Goal: Task Accomplishment & Management: Complete application form

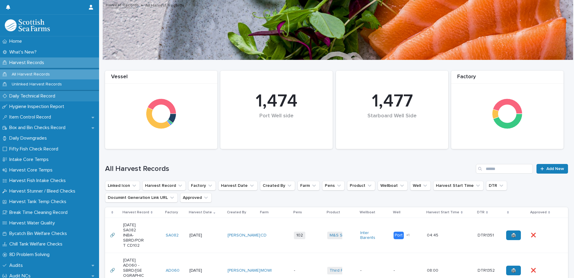
click at [36, 98] on p "Daily Technical Record" at bounding box center [33, 96] width 53 height 6
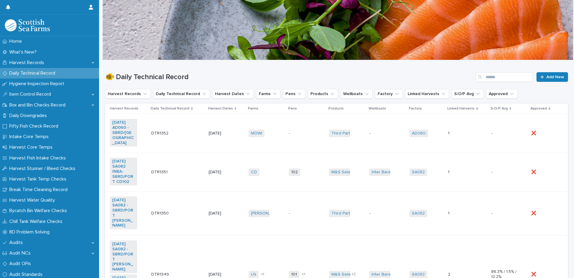
click at [370, 123] on td "-" at bounding box center [387, 133] width 40 height 39
click at [36, 64] on p "Harvest Records" at bounding box center [28, 63] width 42 height 6
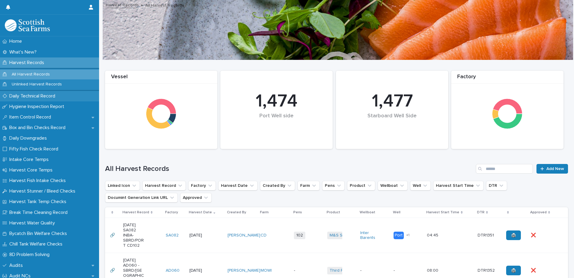
click at [28, 96] on p "Daily Technical Record" at bounding box center [33, 96] width 53 height 6
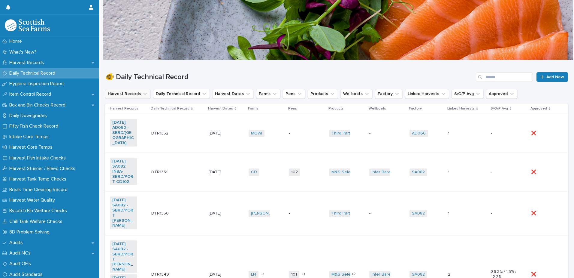
click at [144, 95] on icon "Harvest Records" at bounding box center [145, 94] width 6 height 6
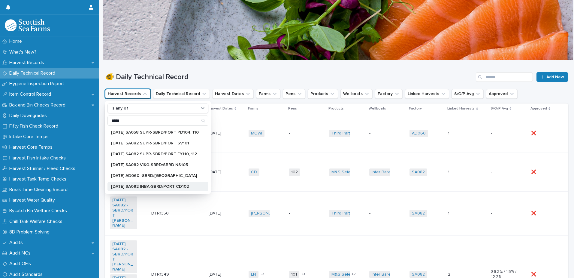
type input "*****"
click at [170, 184] on p "[DATE] SA082 INBA-SBRD/PORT CD102" at bounding box center [155, 186] width 88 height 4
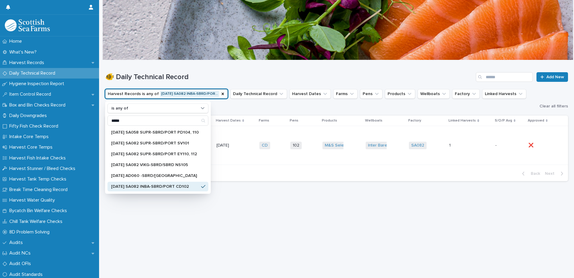
click at [462, 144] on div "1 1" at bounding box center [469, 145] width 41 height 10
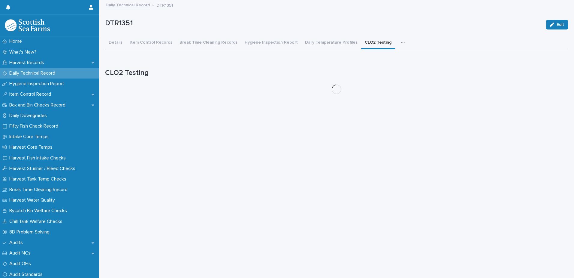
click at [368, 42] on button "CLO2 Testing" at bounding box center [378, 43] width 34 height 13
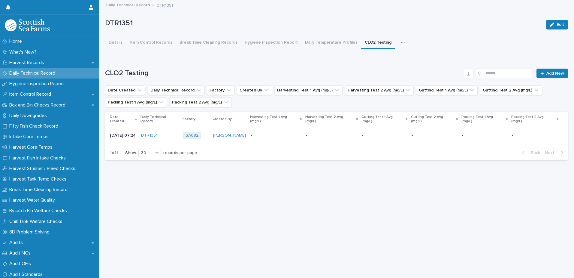
click at [531, 133] on p at bounding box center [535, 135] width 47 height 5
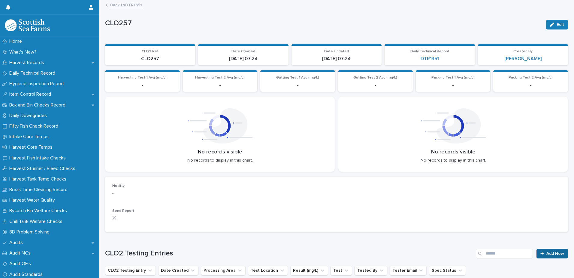
click at [542, 254] on div at bounding box center [544, 253] width 6 height 4
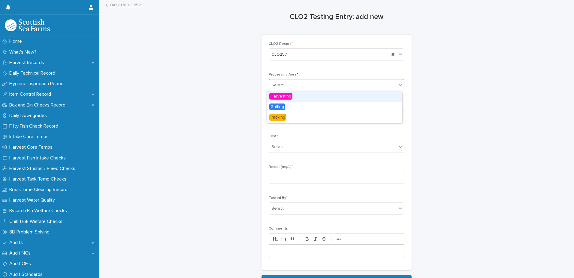
click at [318, 83] on div "Select..." at bounding box center [333, 85] width 128 height 10
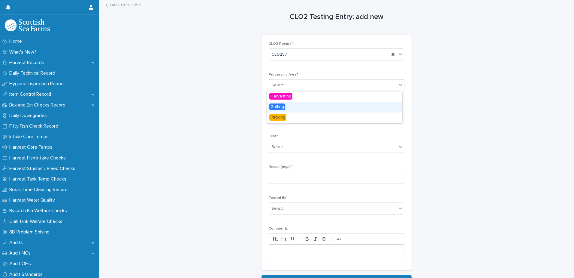
click at [277, 108] on span "Gutting" at bounding box center [277, 106] width 16 height 7
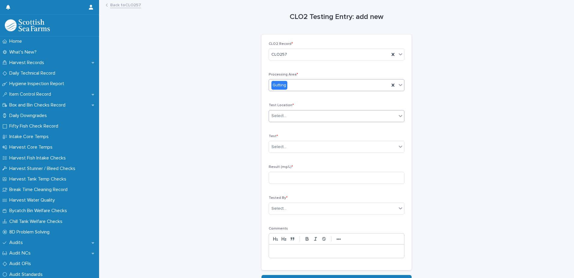
click at [317, 118] on div "Select..." at bounding box center [333, 116] width 128 height 10
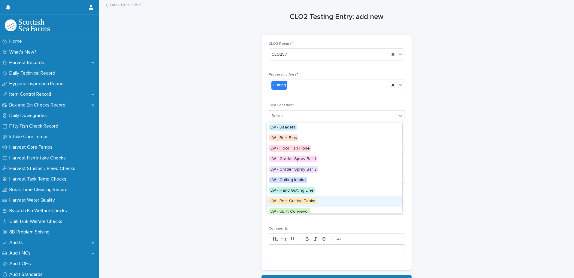
click at [306, 202] on span "LW - Post Gutting Tanks" at bounding box center [292, 200] width 47 height 7
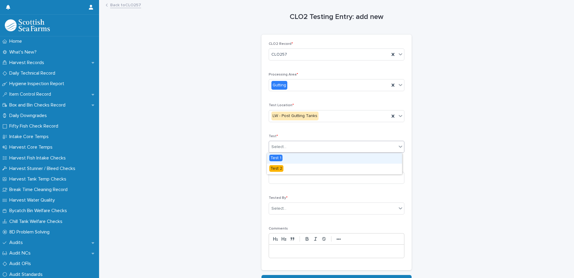
click at [327, 147] on div "Select..." at bounding box center [333, 147] width 128 height 10
click at [302, 158] on div "Test 1" at bounding box center [334, 158] width 135 height 11
click at [323, 182] on input at bounding box center [337, 177] width 136 height 12
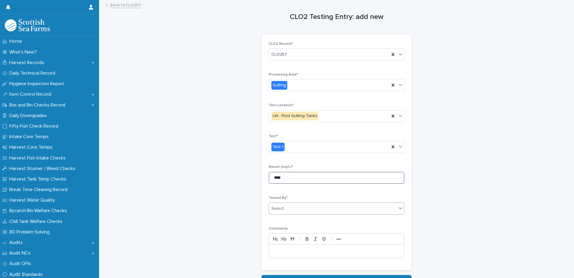
type input "****"
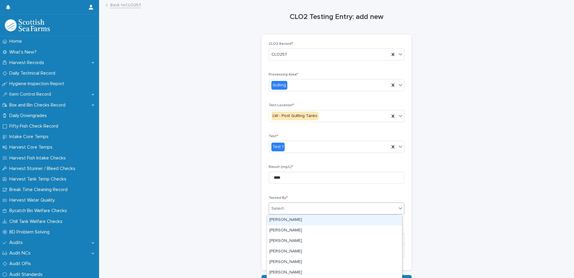
click at [308, 208] on div "Select..." at bounding box center [333, 208] width 128 height 10
type input "****"
click at [292, 217] on div "[PERSON_NAME]" at bounding box center [334, 219] width 135 height 11
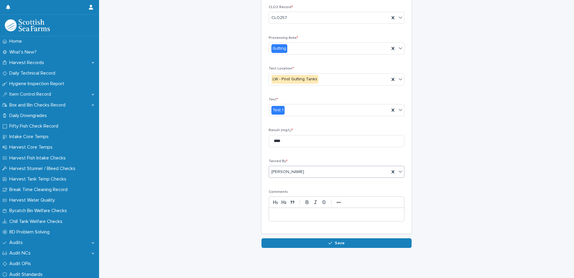
scroll to position [41, 0]
click at [329, 241] on icon "button" at bounding box center [331, 243] width 4 height 4
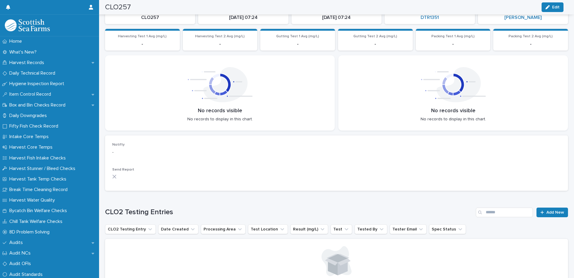
scroll to position [69, 0]
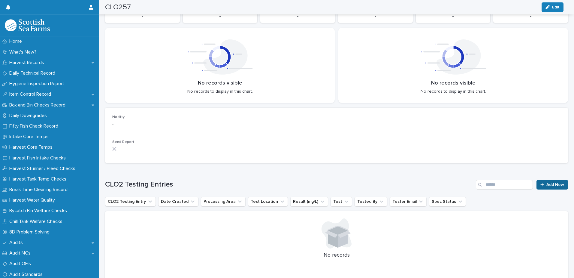
click at [551, 183] on span "Add New" at bounding box center [556, 184] width 18 height 4
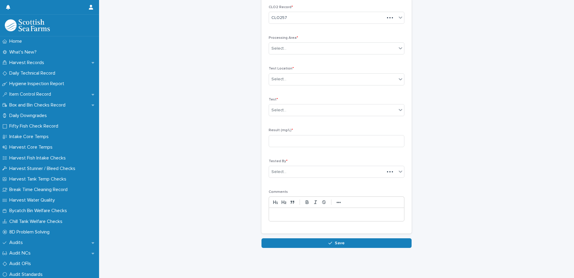
scroll to position [28, 0]
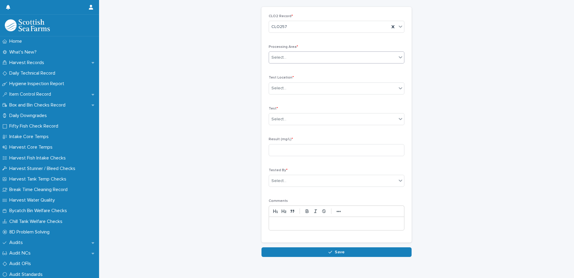
click at [322, 60] on div "Select..." at bounding box center [333, 58] width 128 height 10
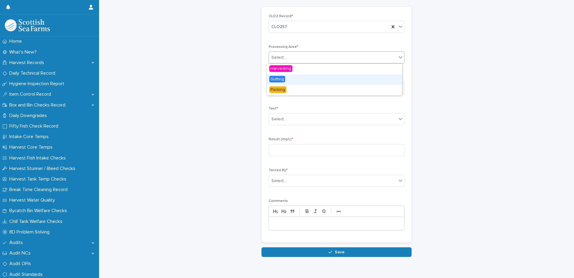
drag, startPoint x: 305, startPoint y: 74, endPoint x: 298, endPoint y: 80, distance: 9.6
click at [298, 80] on div "Gutting" at bounding box center [334, 79] width 135 height 11
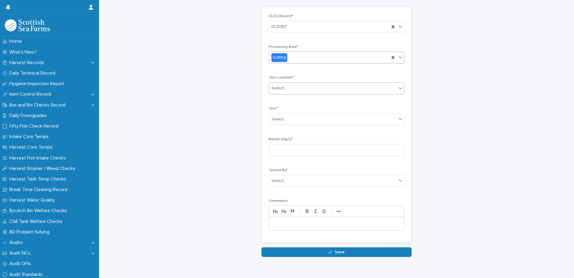
click at [318, 91] on div "Select..." at bounding box center [333, 88] width 128 height 10
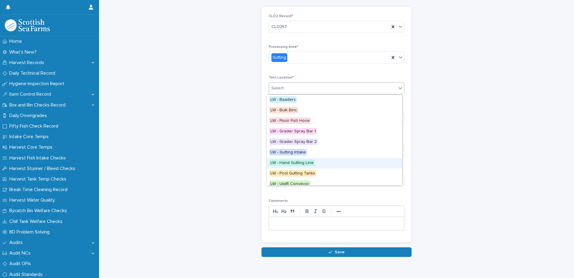
click at [308, 161] on span "LW - Hand Gutting Line" at bounding box center [292, 162] width 46 height 7
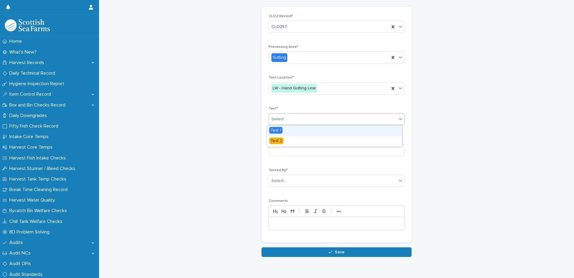
click at [312, 120] on div "Select..." at bounding box center [333, 119] width 128 height 10
click at [294, 129] on div "Test 1" at bounding box center [334, 130] width 135 height 11
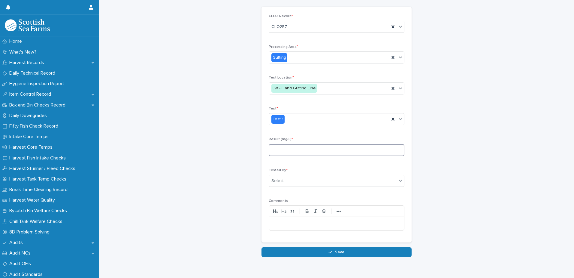
click at [310, 148] on input at bounding box center [337, 150] width 136 height 12
type input "****"
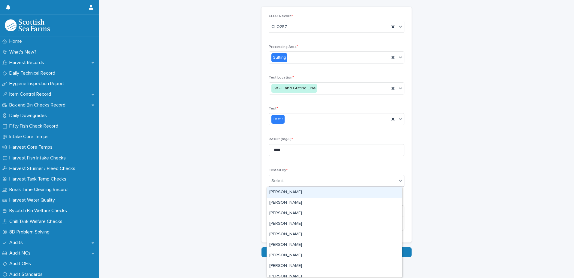
click at [305, 182] on div "Select..." at bounding box center [333, 181] width 128 height 10
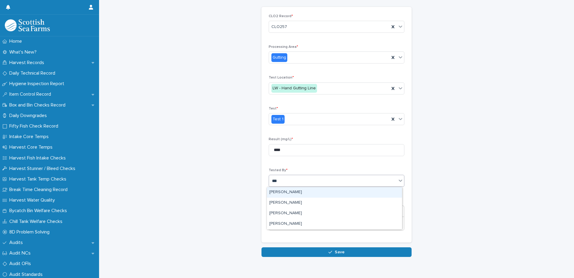
type input "****"
click at [298, 191] on div "[PERSON_NAME]" at bounding box center [334, 192] width 135 height 11
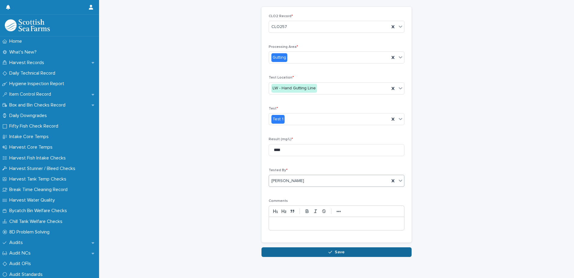
click at [331, 252] on div "button" at bounding box center [332, 252] width 6 height 4
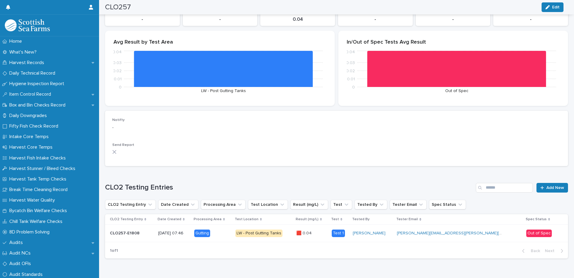
scroll to position [53, 0]
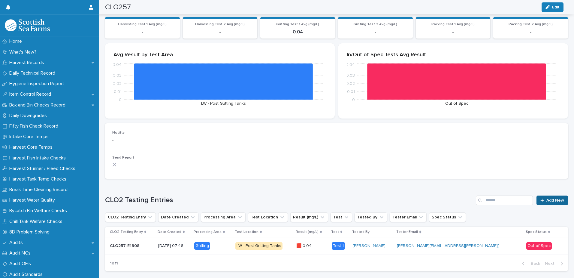
click at [547, 201] on span "Add New" at bounding box center [556, 200] width 18 height 4
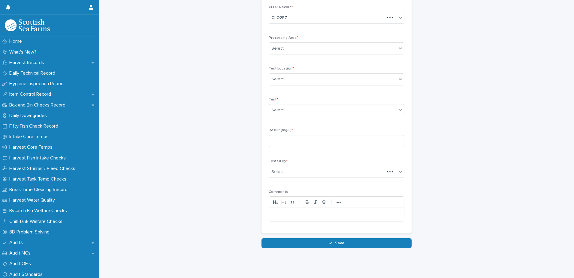
scroll to position [28, 0]
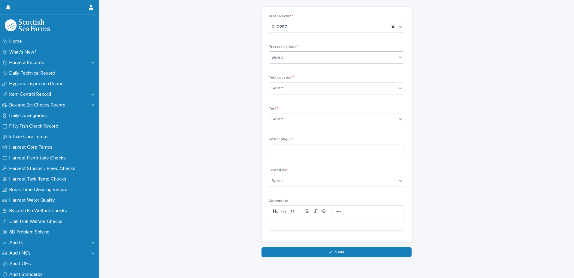
click at [305, 59] on div "Select..." at bounding box center [333, 58] width 128 height 10
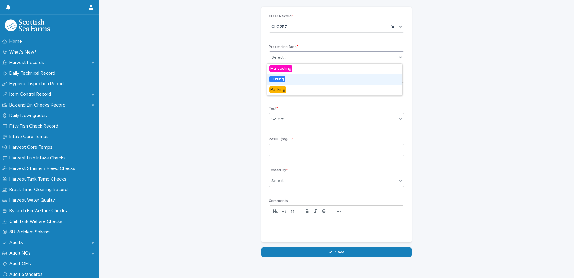
drag, startPoint x: 293, startPoint y: 85, endPoint x: 294, endPoint y: 82, distance: 3.1
click at [293, 81] on div "Gutting" at bounding box center [334, 79] width 135 height 11
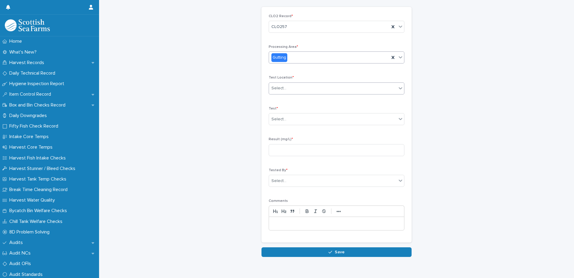
click at [307, 88] on div "Select..." at bounding box center [333, 88] width 128 height 10
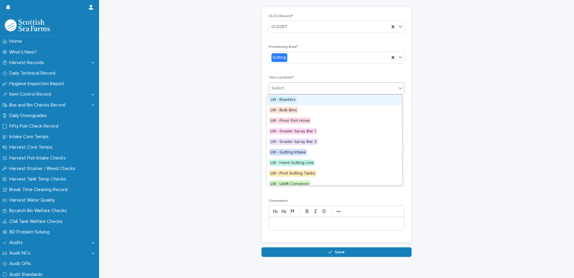
click at [289, 102] on span "LW - Baaders" at bounding box center [283, 99] width 28 height 7
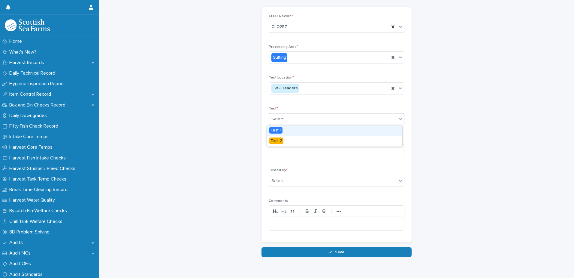
click at [308, 120] on div "Select..." at bounding box center [333, 119] width 128 height 10
click at [289, 129] on div "Test 1" at bounding box center [334, 130] width 135 height 11
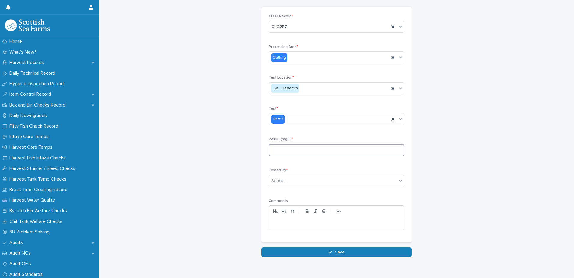
click at [297, 150] on input at bounding box center [337, 150] width 136 height 12
type input "****"
click at [301, 180] on div "Select..." at bounding box center [333, 181] width 128 height 10
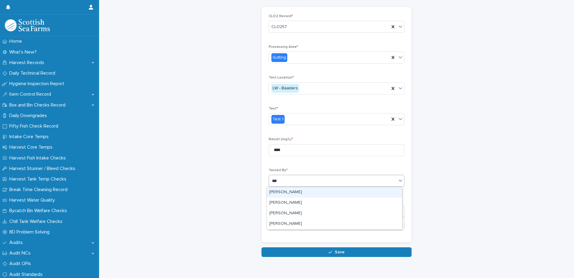
type input "****"
click at [290, 194] on div "[PERSON_NAME]" at bounding box center [334, 192] width 135 height 11
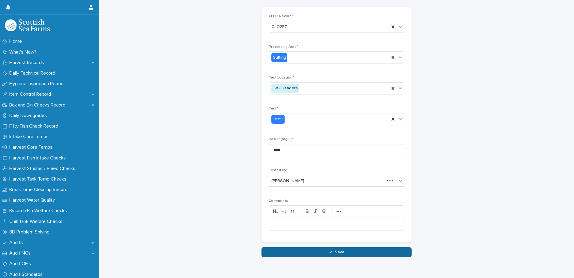
click at [332, 252] on div "button" at bounding box center [332, 252] width 6 height 4
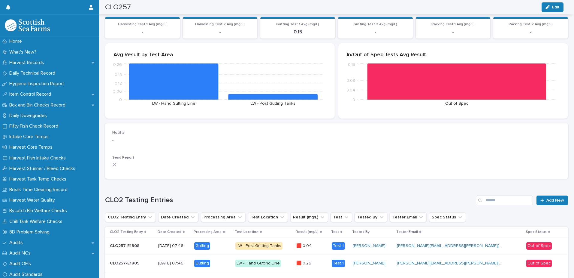
scroll to position [62, 0]
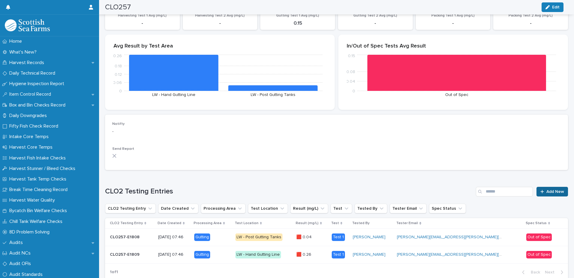
click at [542, 190] on div at bounding box center [544, 191] width 6 height 4
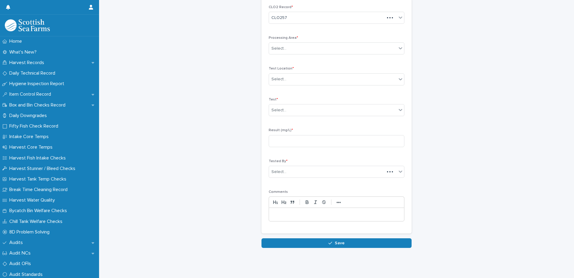
scroll to position [28, 0]
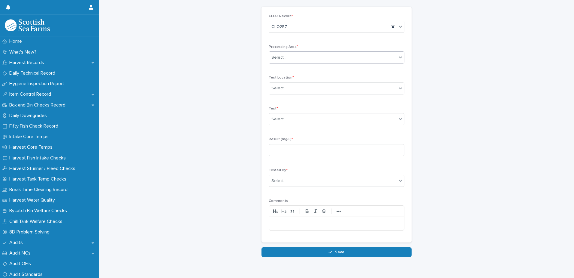
click at [317, 58] on div "Select..." at bounding box center [333, 58] width 128 height 10
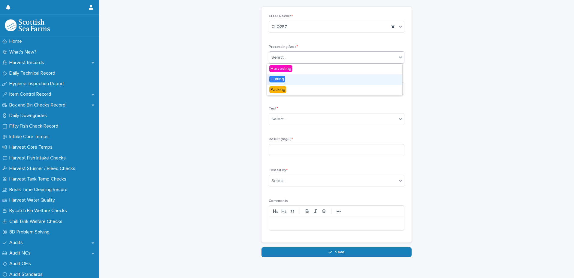
click at [284, 77] on span "Gutting" at bounding box center [277, 79] width 16 height 7
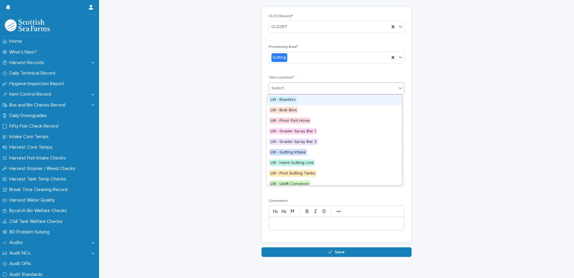
click at [297, 86] on div "Select..." at bounding box center [333, 88] width 128 height 10
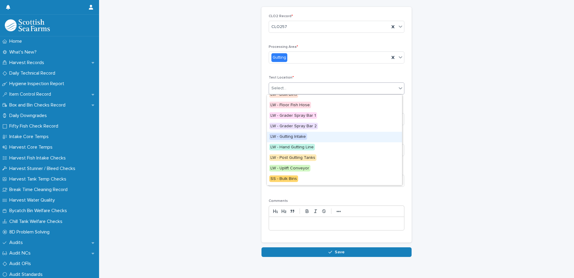
scroll to position [30, 0]
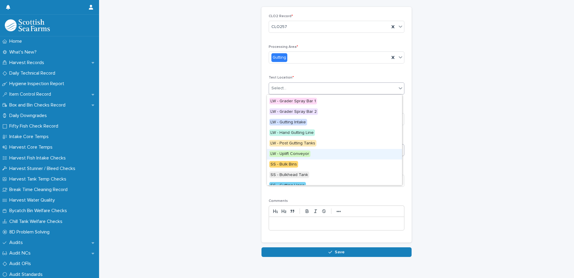
click at [312, 155] on div "LW - Uplift Conveyor" at bounding box center [334, 154] width 135 height 11
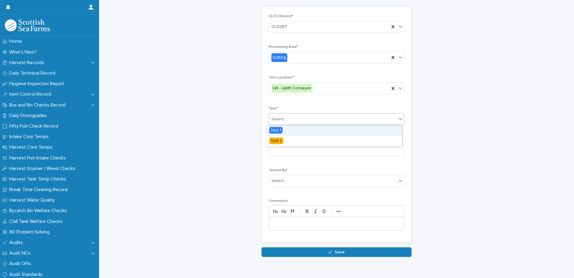
click at [304, 118] on div "Select..." at bounding box center [333, 119] width 128 height 10
click at [290, 128] on div "Test 1" at bounding box center [334, 130] width 135 height 11
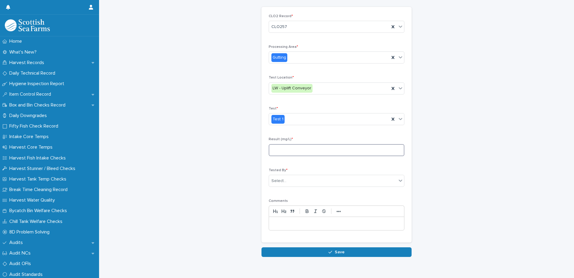
click at [305, 151] on input at bounding box center [337, 150] width 136 height 12
type input "****"
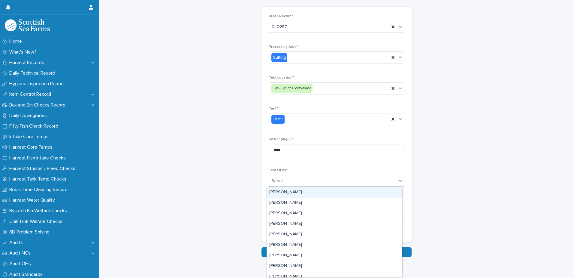
click at [297, 181] on div "Select..." at bounding box center [333, 181] width 128 height 10
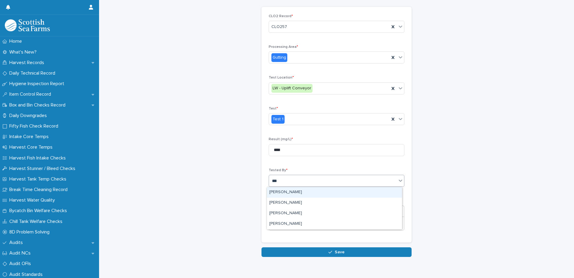
type input "****"
click at [288, 191] on div "[PERSON_NAME]" at bounding box center [334, 192] width 135 height 11
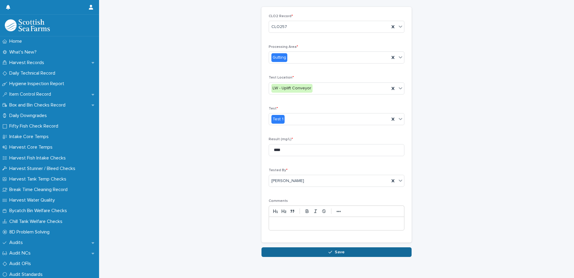
click at [337, 253] on span "Save" at bounding box center [340, 252] width 10 height 4
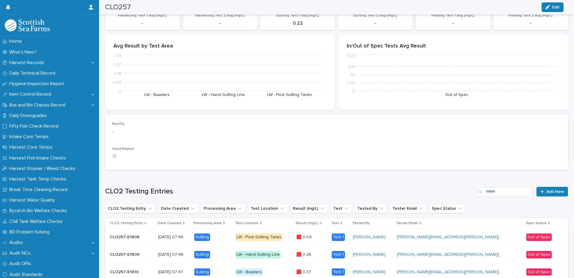
scroll to position [71, 0]
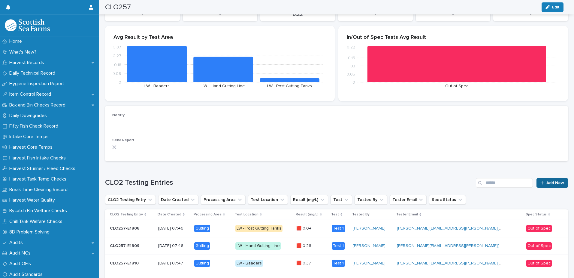
click at [552, 183] on span "Add New" at bounding box center [556, 183] width 18 height 4
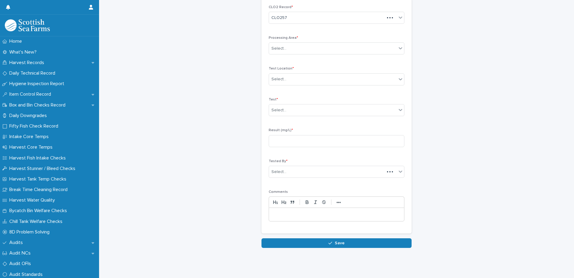
scroll to position [28, 0]
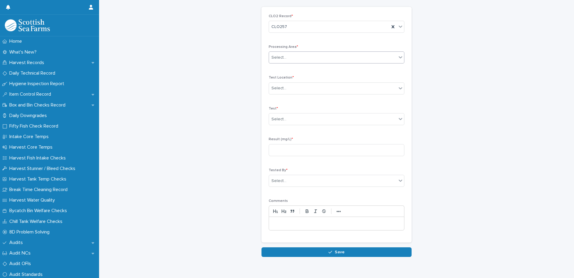
click at [305, 57] on div "Select..." at bounding box center [333, 58] width 128 height 10
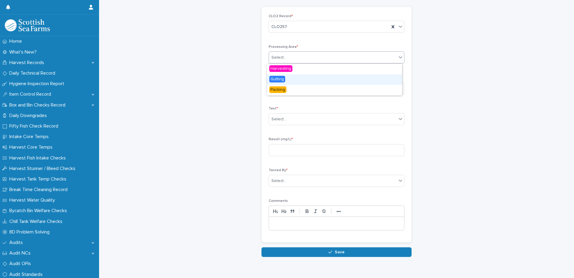
click at [278, 80] on span "Gutting" at bounding box center [277, 79] width 16 height 7
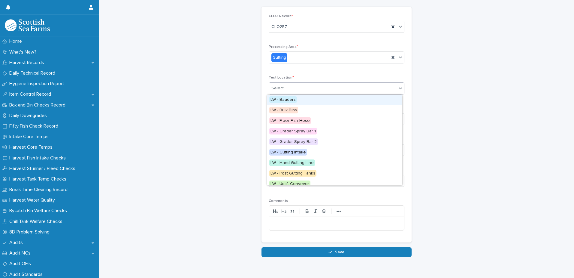
click at [287, 89] on input "text" at bounding box center [287, 88] width 1 height 5
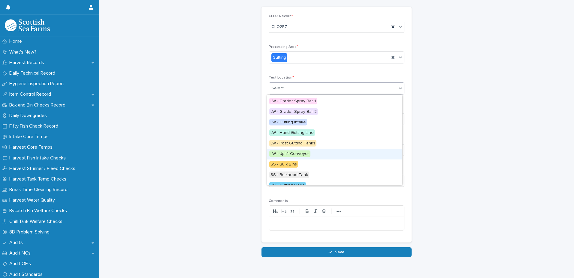
click at [300, 152] on span "LW - Uplift Conveyor" at bounding box center [289, 153] width 41 height 7
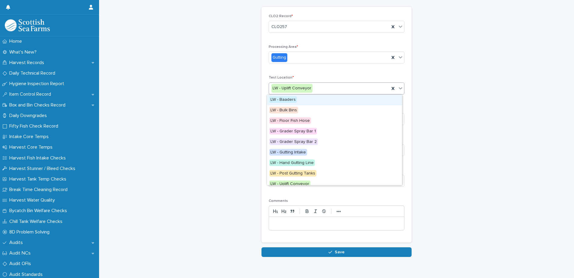
click at [332, 88] on div "LW - Uplift Conveyor" at bounding box center [329, 88] width 120 height 10
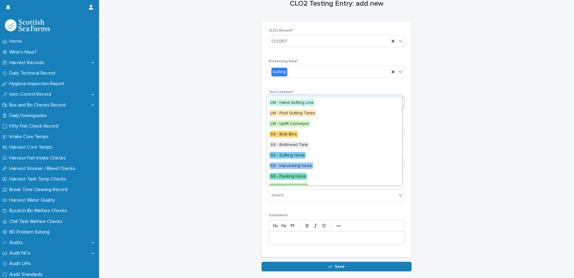
scroll to position [0, 0]
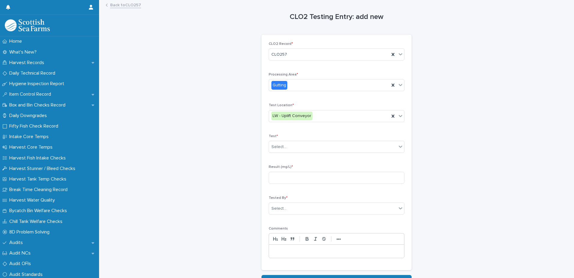
click at [120, 5] on link "Back to CLO257" at bounding box center [125, 4] width 31 height 7
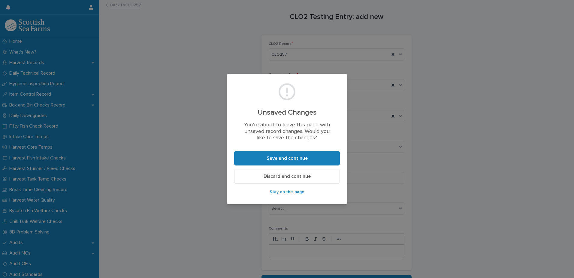
click at [309, 177] on span "Discard and continue" at bounding box center [287, 176] width 47 height 5
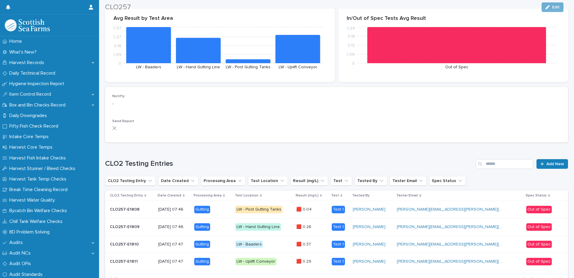
scroll to position [90, 0]
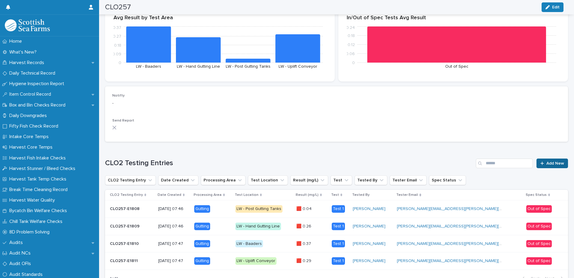
click at [547, 161] on span "Add New" at bounding box center [556, 163] width 18 height 4
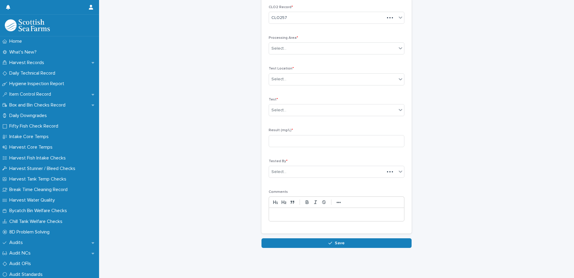
scroll to position [28, 0]
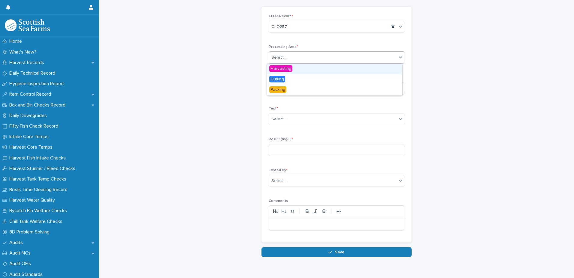
click at [284, 61] on div "Select..." at bounding box center [333, 58] width 128 height 10
click at [280, 77] on span "Gutting" at bounding box center [277, 79] width 16 height 7
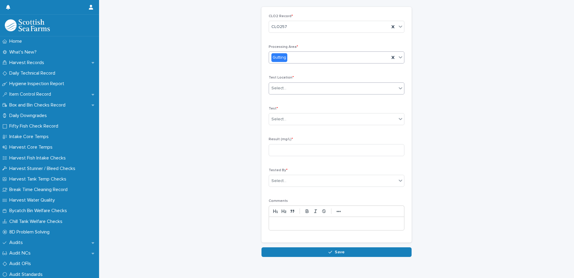
click at [296, 89] on div "Select..." at bounding box center [333, 88] width 128 height 10
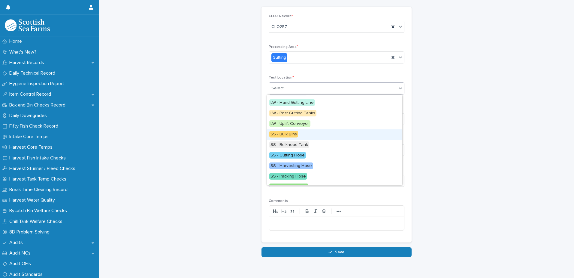
scroll to position [68, 0]
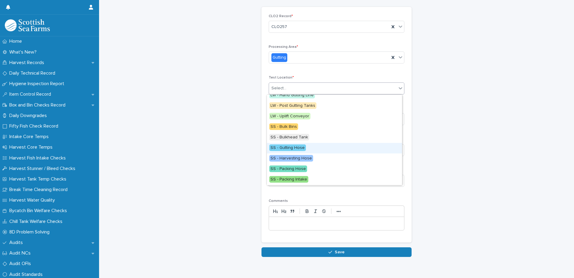
click at [305, 147] on div "SS - Gutting Hose" at bounding box center [334, 148] width 135 height 11
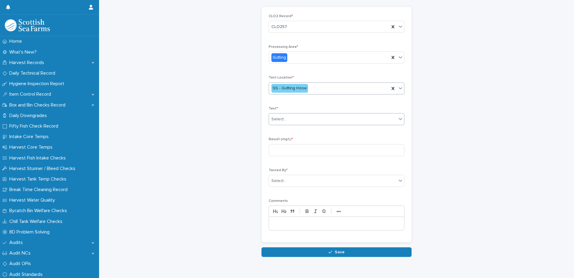
click at [336, 117] on div "Select..." at bounding box center [333, 119] width 128 height 10
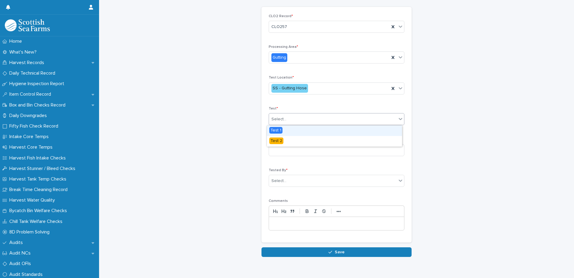
click at [320, 132] on div "Test 1" at bounding box center [334, 130] width 135 height 11
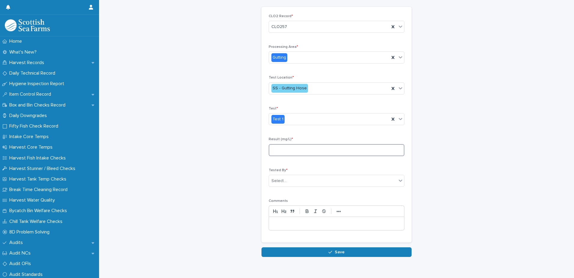
click at [315, 149] on input at bounding box center [337, 150] width 136 height 12
type input "*"
type input "****"
click at [311, 184] on div "Select..." at bounding box center [333, 181] width 128 height 10
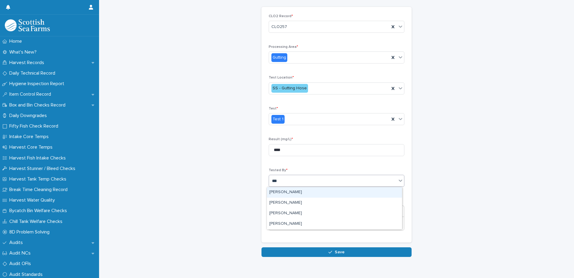
type input "****"
click at [305, 192] on div "[PERSON_NAME]" at bounding box center [334, 192] width 135 height 11
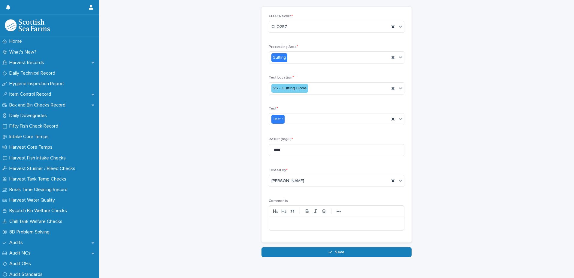
click at [337, 254] on button "Save" at bounding box center [337, 252] width 150 height 10
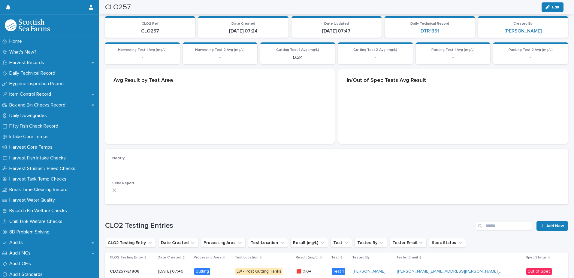
scroll to position [79, 0]
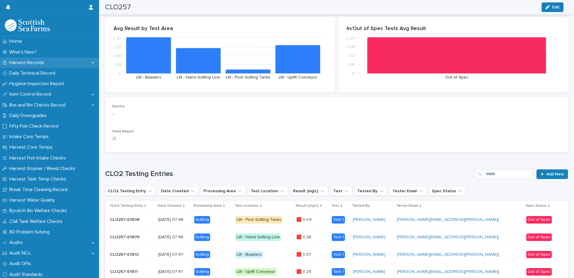
click at [33, 63] on p "Harvest Records" at bounding box center [28, 63] width 42 height 6
